Goal: Information Seeking & Learning: Learn about a topic

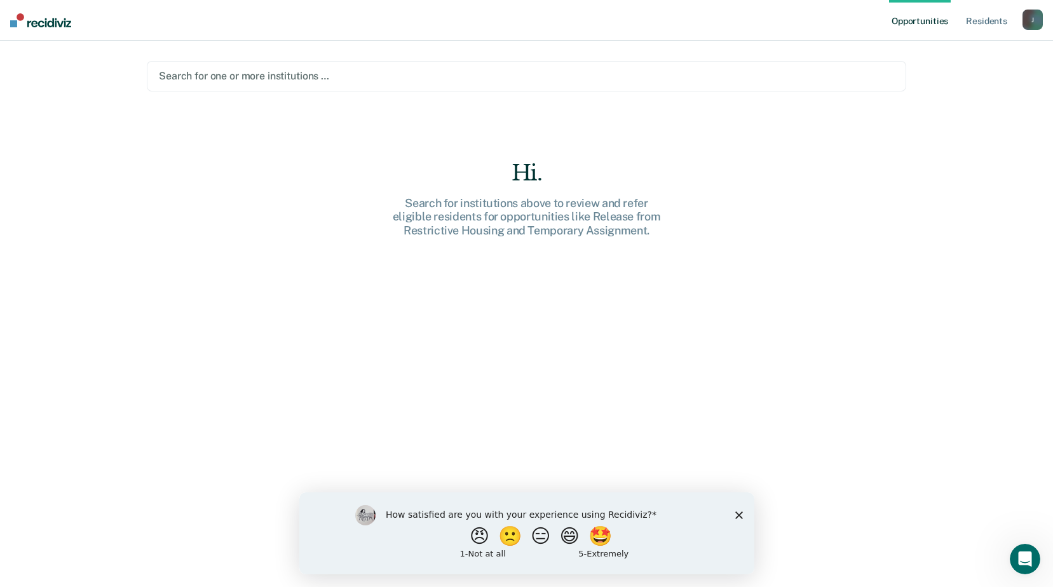
click at [241, 75] on div at bounding box center [526, 76] width 735 height 15
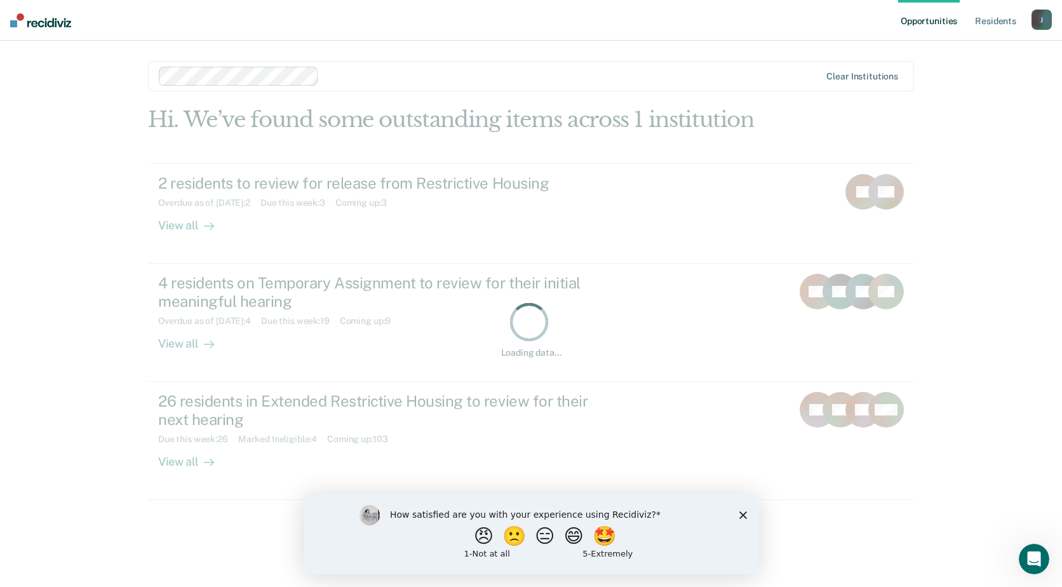
click at [744, 513] on icon "Close survey" at bounding box center [744, 515] width 8 height 8
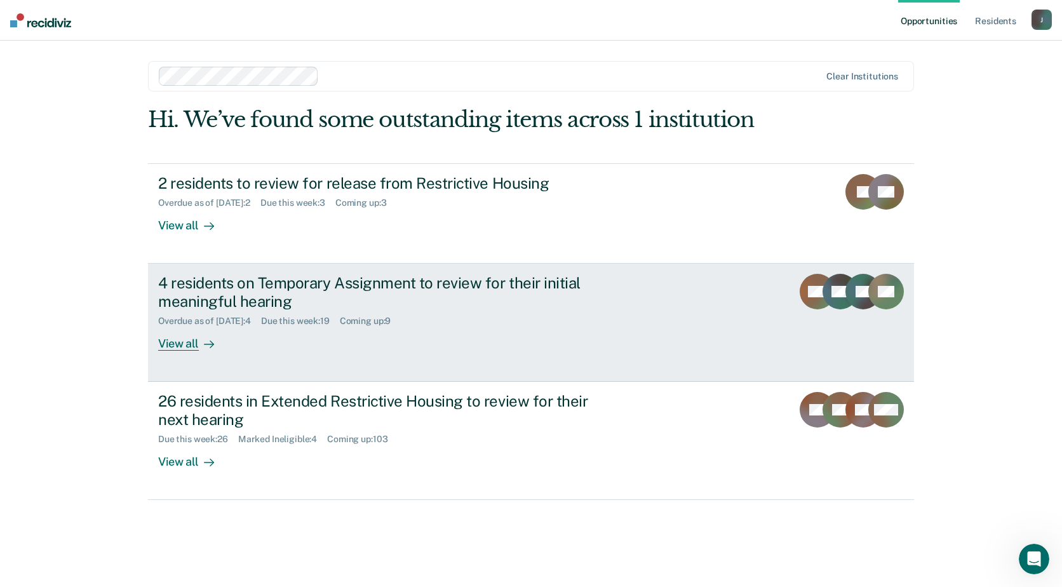
click at [360, 288] on div "4 residents on Temporary Assignment to review for their initial meaningful hear…" at bounding box center [381, 292] width 446 height 37
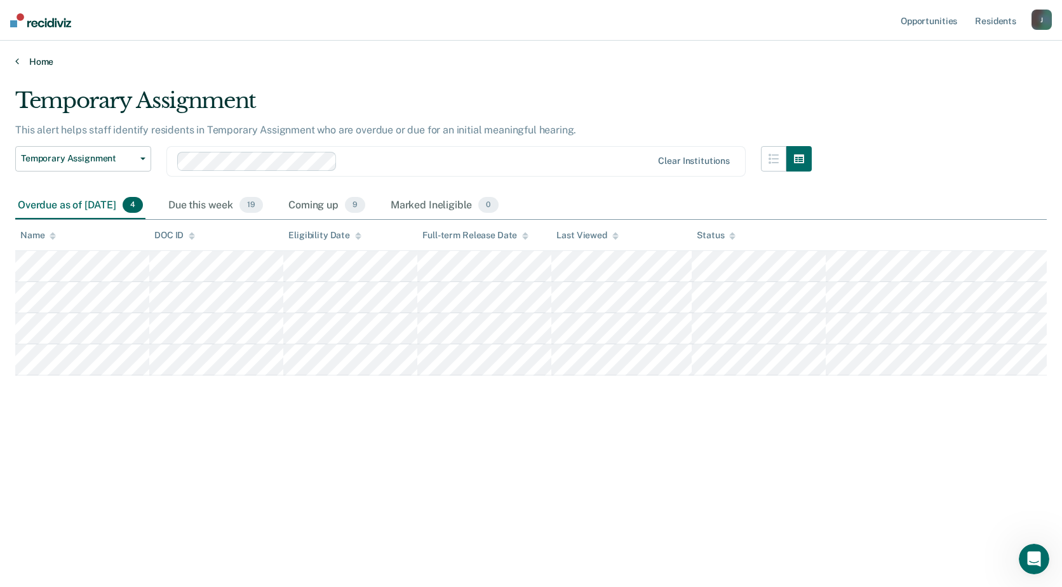
click at [18, 64] on icon at bounding box center [17, 61] width 4 height 10
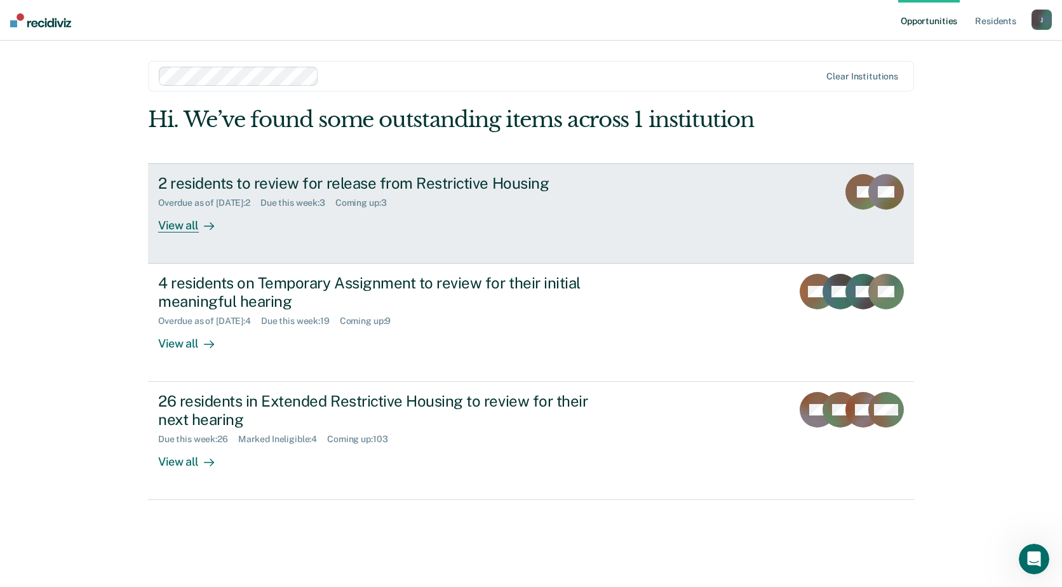
click at [201, 208] on div "Overdue as of [DATE] : 2" at bounding box center [209, 203] width 102 height 11
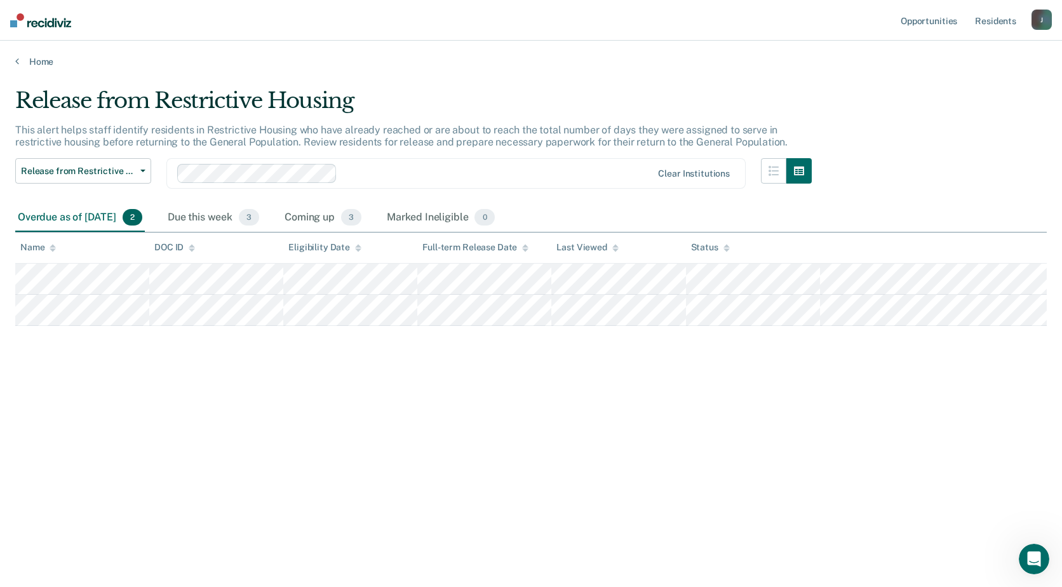
drag, startPoint x: 860, startPoint y: 123, endPoint x: 863, endPoint y: 108, distance: 15.6
click at [861, 121] on div "Release from Restrictive Housing This alert helps staff identify residents in R…" at bounding box center [531, 290] width 1032 height 404
drag, startPoint x: 829, startPoint y: 142, endPoint x: 830, endPoint y: 133, distance: 9.0
click at [830, 139] on div "Release from Restrictive Housing This alert helps staff identify residents in R…" at bounding box center [531, 290] width 1032 height 404
click at [38, 64] on link "Home" at bounding box center [531, 61] width 1032 height 11
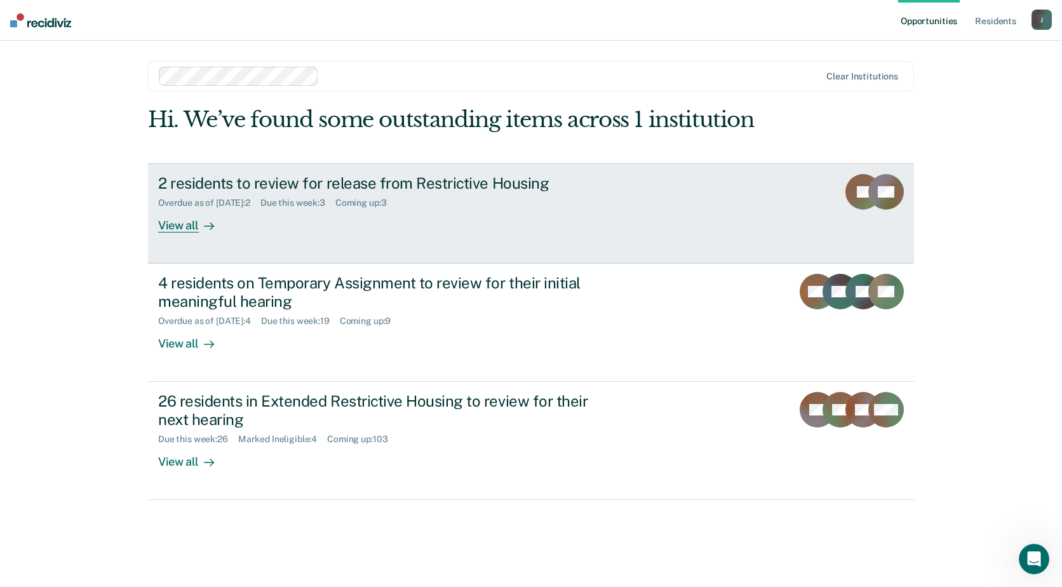
click at [288, 189] on div "2 residents to review for release from Restrictive Housing" at bounding box center [381, 183] width 446 height 18
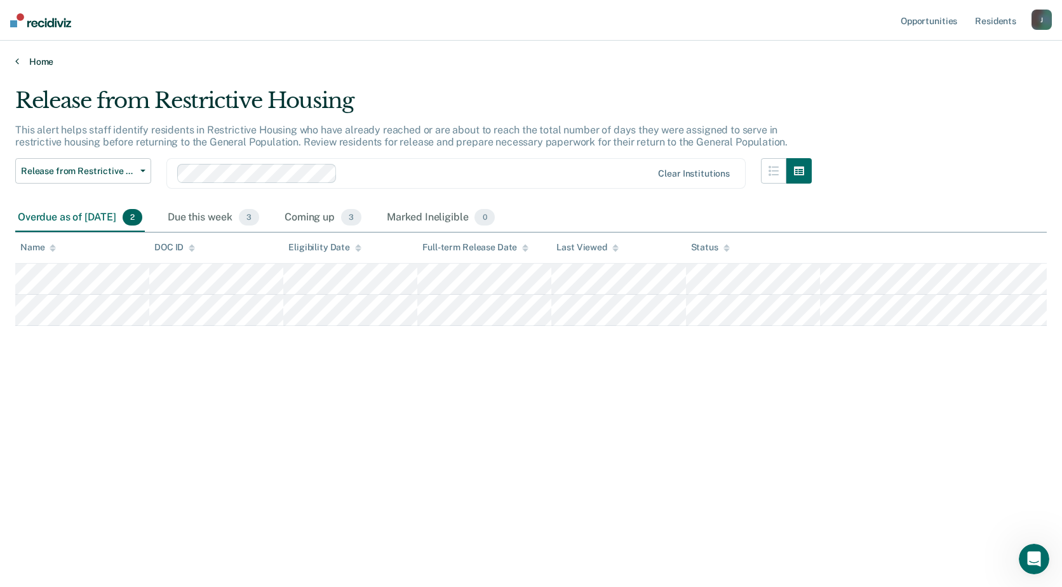
click at [32, 60] on link "Home" at bounding box center [531, 61] width 1032 height 11
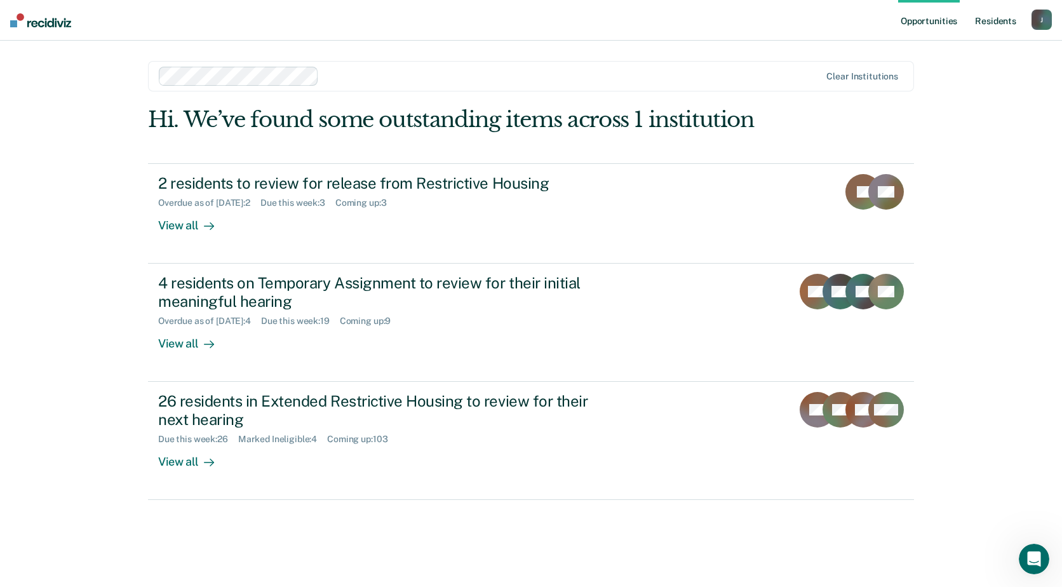
click at [994, 20] on link "Resident s" at bounding box center [996, 20] width 46 height 41
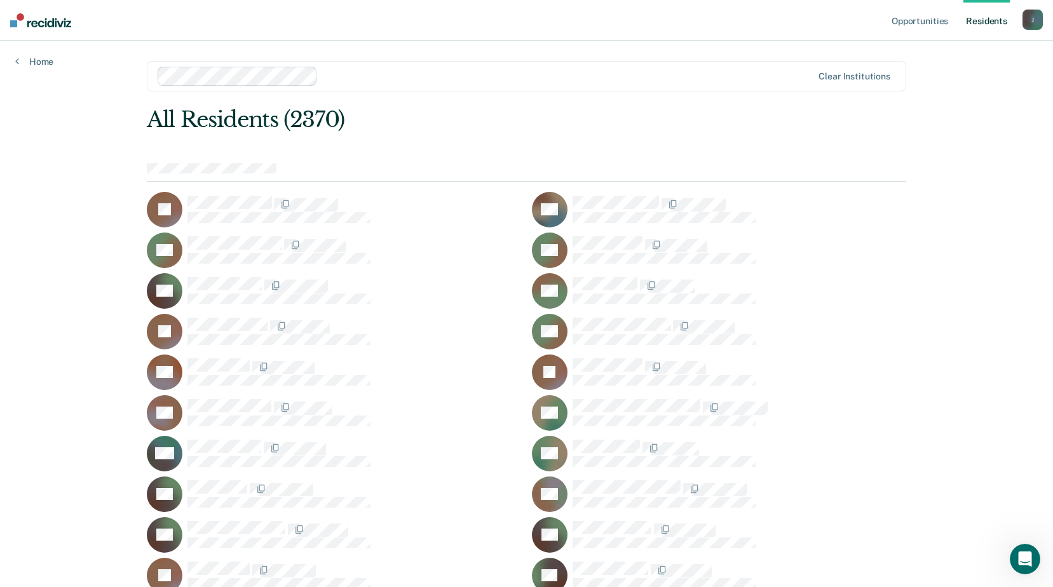
scroll to position [36545, 0]
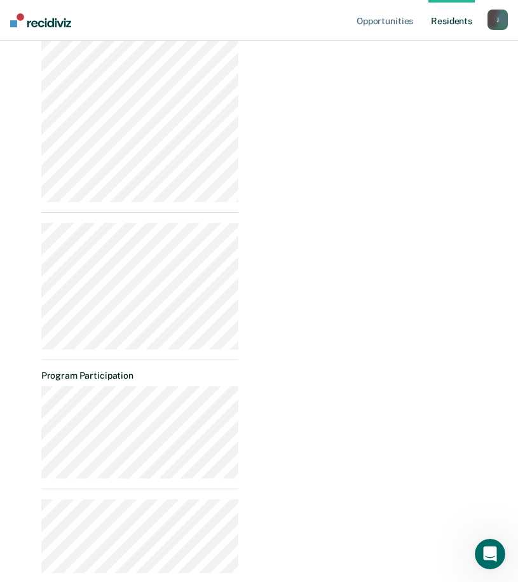
scroll to position [767, 0]
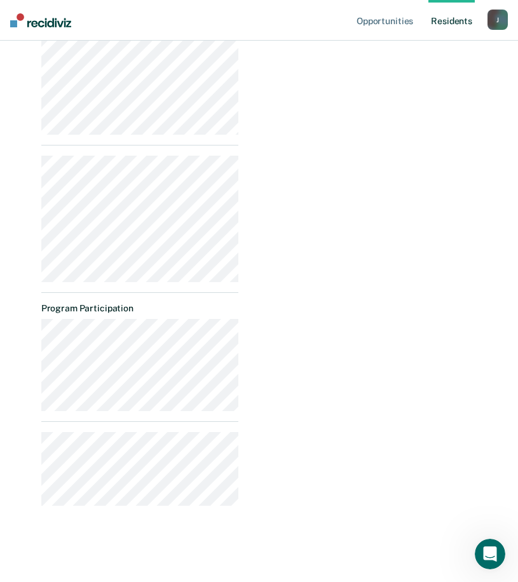
drag, startPoint x: 36, startPoint y: 454, endPoint x: 144, endPoint y: 548, distance: 143.6
